Goal: Complete application form: Complete application form

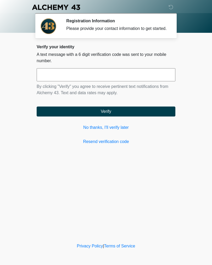
click at [123, 131] on link "No thanks, I'll verify later" at bounding box center [106, 127] width 139 height 6
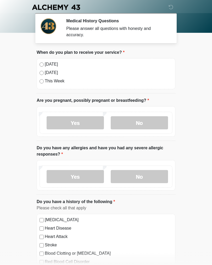
click at [46, 64] on label "[DATE]" at bounding box center [109, 64] width 128 height 6
click at [146, 122] on label "No" at bounding box center [139, 122] width 57 height 13
click at [82, 176] on label "Yes" at bounding box center [75, 176] width 57 height 13
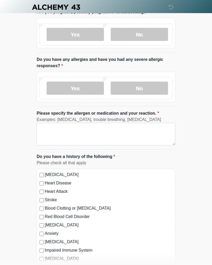
scroll to position [99, 0]
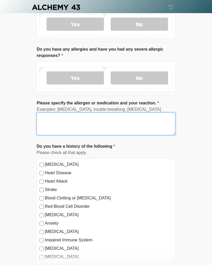
click at [121, 121] on textarea "Please specify the allergen or medication and your reaction." at bounding box center [106, 123] width 139 height 23
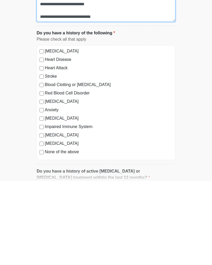
scroll to position [128, 0]
type textarea "**********"
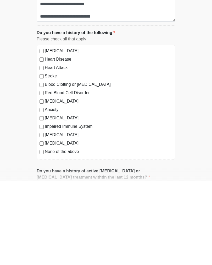
click at [75, 232] on label "None of the above" at bounding box center [109, 235] width 128 height 6
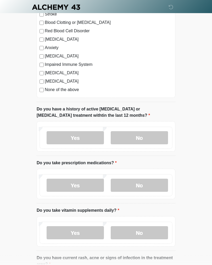
scroll to position [282, 0]
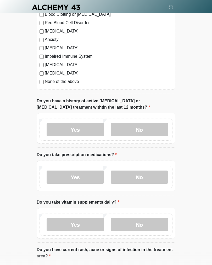
click at [152, 127] on label "No" at bounding box center [139, 129] width 57 height 13
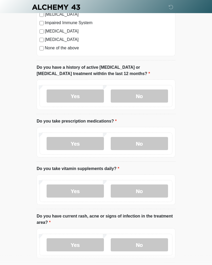
click at [93, 143] on label "Yes" at bounding box center [75, 143] width 57 height 13
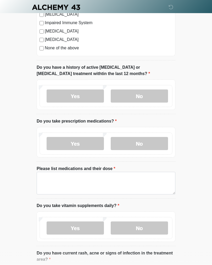
click at [92, 170] on label "Please list medications and their dose" at bounding box center [76, 168] width 79 height 6
click at [92, 172] on textarea "Please list medications and their dose" at bounding box center [106, 183] width 139 height 23
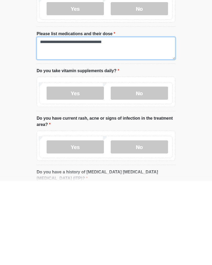
scroll to position [371, 0]
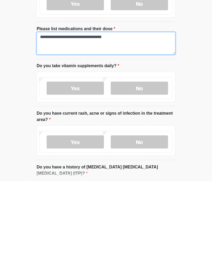
type textarea "**********"
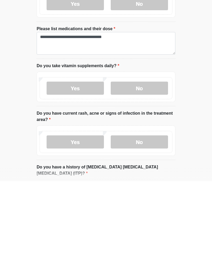
click at [159, 165] on label "No" at bounding box center [139, 171] width 57 height 13
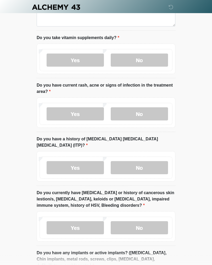
click at [157, 109] on label "No" at bounding box center [139, 113] width 57 height 13
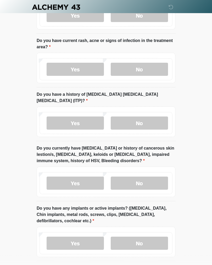
scroll to position [528, 0]
click at [157, 116] on label "No" at bounding box center [139, 122] width 57 height 13
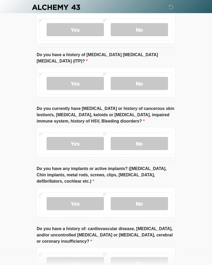
scroll to position [569, 0]
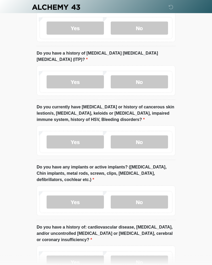
click at [155, 135] on label "No" at bounding box center [139, 141] width 57 height 13
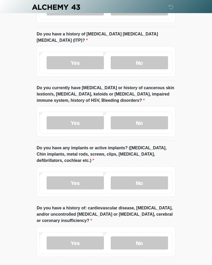
scroll to position [629, 0]
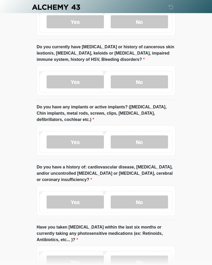
click at [157, 135] on label "No" at bounding box center [139, 141] width 57 height 13
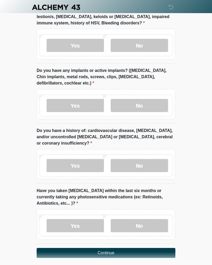
scroll to position [670, 0]
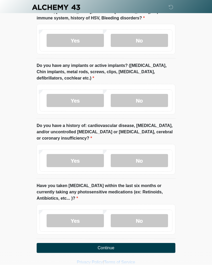
click at [152, 154] on label "No" at bounding box center [139, 160] width 57 height 13
click at [151, 214] on label "No" at bounding box center [139, 220] width 57 height 13
click at [142, 243] on button "Continue" at bounding box center [106, 248] width 139 height 10
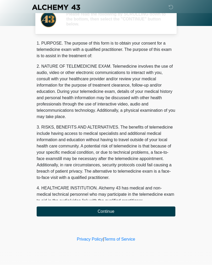
scroll to position [0, 0]
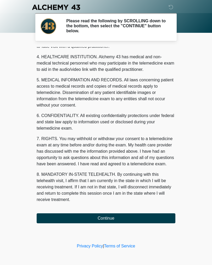
click at [124, 214] on button "Continue" at bounding box center [106, 218] width 139 height 10
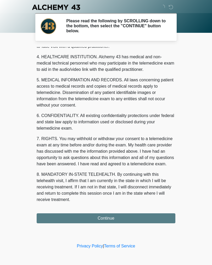
scroll to position [144, 0]
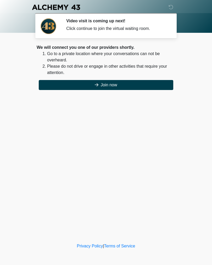
click at [139, 85] on button "Join now" at bounding box center [106, 85] width 135 height 10
